Goal: Task Accomplishment & Management: Use online tool/utility

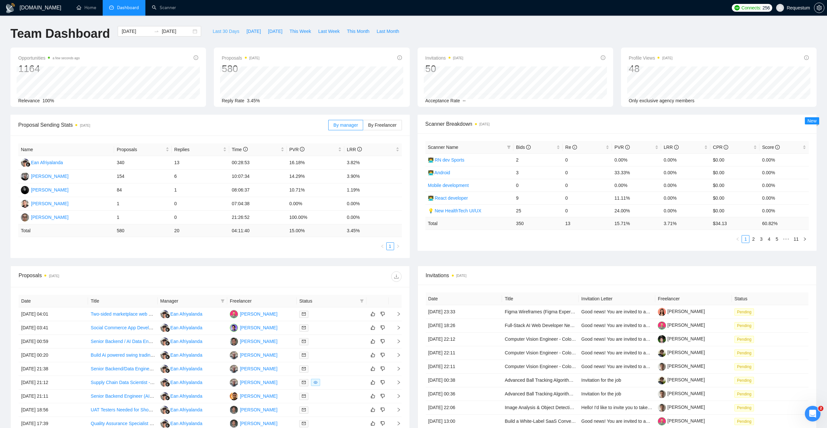
click at [215, 30] on span "Last 30 Days" at bounding box center [225, 31] width 27 height 7
type input "2025-08-05"
type input "2025-09-04"
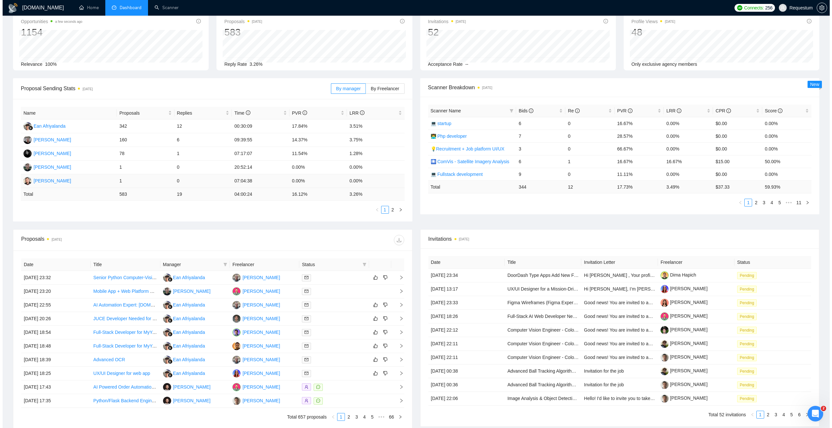
scroll to position [33, 0]
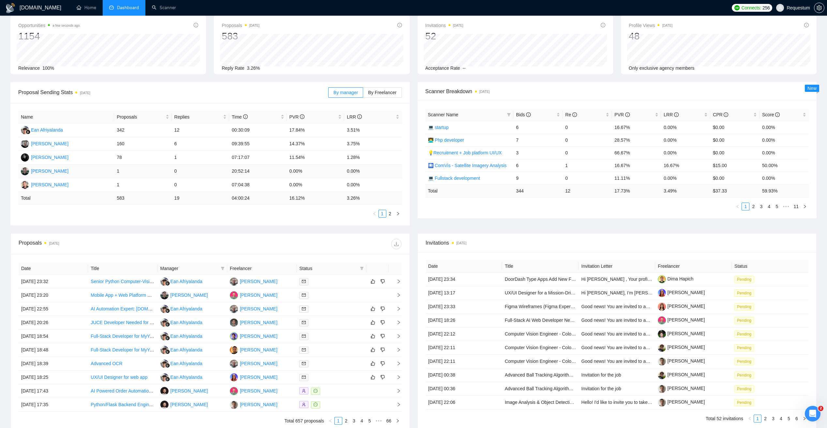
click at [90, 173] on td "Andrii Savka" at bounding box center [66, 172] width 96 height 14
click at [146, 171] on td "1" at bounding box center [142, 172] width 57 height 14
click at [376, 91] on span "By Freelancer" at bounding box center [382, 92] width 28 height 5
click at [363, 94] on input "By Freelancer" at bounding box center [363, 94] width 0 height 0
click at [329, 296] on div at bounding box center [331, 295] width 64 height 7
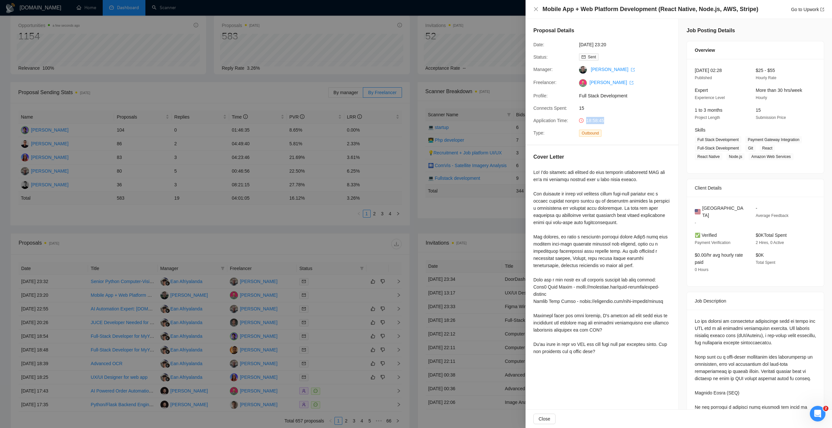
drag, startPoint x: 580, startPoint y: 121, endPoint x: 608, endPoint y: 123, distance: 28.4
click at [608, 123] on div "18:58:45" at bounding box center [610, 120] width 69 height 7
drag, startPoint x: 608, startPoint y: 123, endPoint x: 615, endPoint y: 226, distance: 103.8
click at [615, 226] on div at bounding box center [601, 262] width 137 height 186
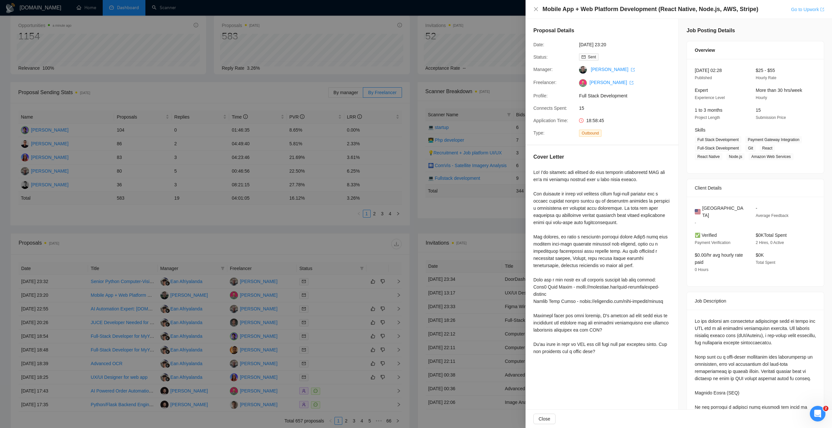
click at [802, 10] on link "Go to Upwork" at bounding box center [806, 9] width 33 height 5
drag, startPoint x: 581, startPoint y: 326, endPoint x: 609, endPoint y: 334, distance: 29.3
click at [609, 334] on div "Cover Letter" at bounding box center [601, 255] width 153 height 220
drag, startPoint x: 609, startPoint y: 334, endPoint x: 556, endPoint y: 338, distance: 53.9
click at [556, 337] on div at bounding box center [601, 262] width 137 height 186
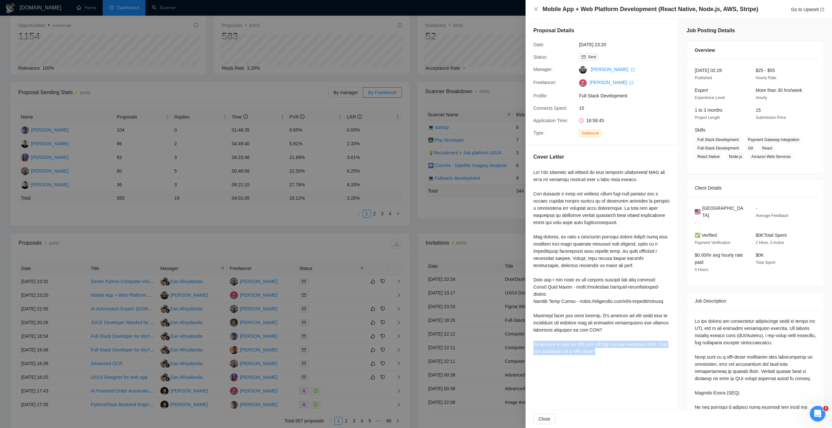
drag, startPoint x: 569, startPoint y: 347, endPoint x: 622, endPoint y: 352, distance: 52.6
click at [622, 352] on div at bounding box center [601, 262] width 137 height 186
drag, startPoint x: 622, startPoint y: 352, endPoint x: 549, endPoint y: 341, distance: 73.0
click at [549, 341] on div at bounding box center [601, 262] width 137 height 186
drag, startPoint x: 544, startPoint y: 344, endPoint x: 664, endPoint y: 349, distance: 119.3
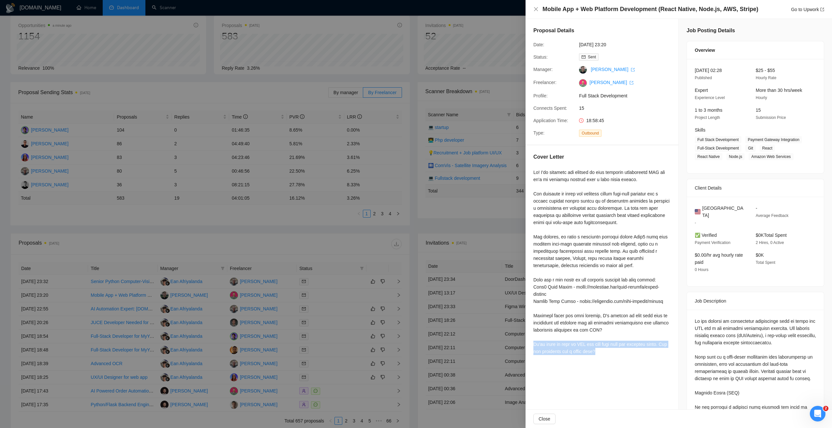
click at [664, 349] on div "Cover Letter" at bounding box center [601, 255] width 153 height 220
drag, startPoint x: 664, startPoint y: 349, endPoint x: 573, endPoint y: 335, distance: 91.7
click at [573, 335] on div at bounding box center [601, 262] width 137 height 186
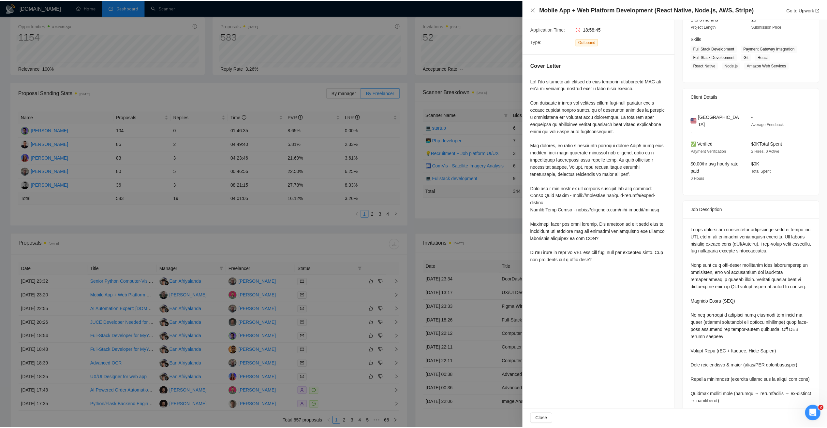
scroll to position [78, 0]
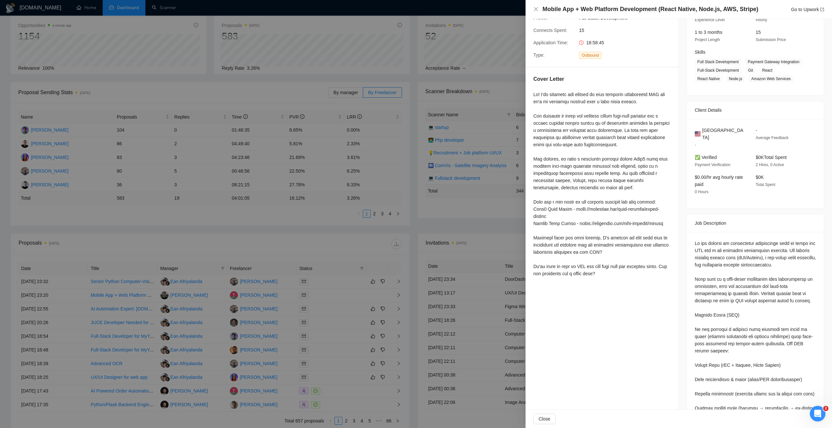
click at [452, 241] on div at bounding box center [416, 214] width 832 height 428
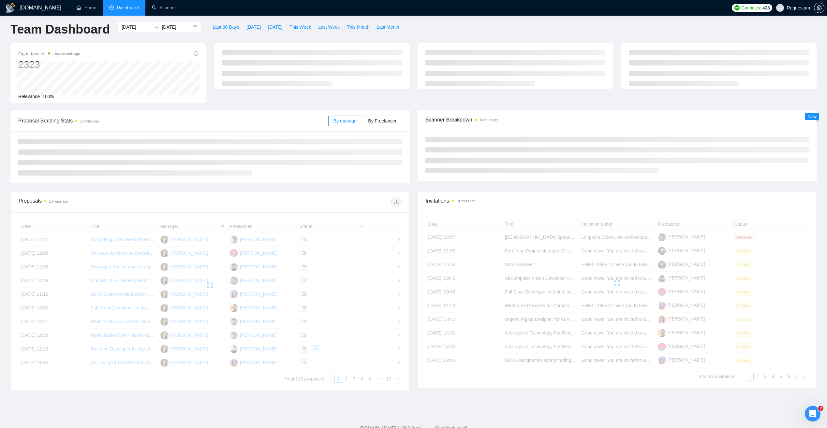
scroll to position [11, 0]
